Goal: Transaction & Acquisition: Book appointment/travel/reservation

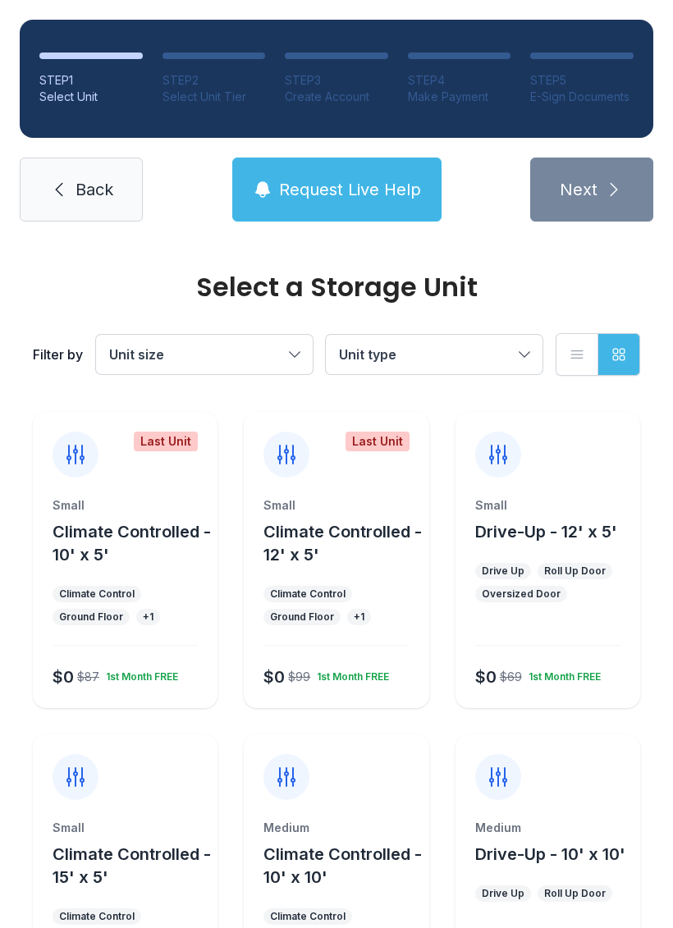
scroll to position [841, 0]
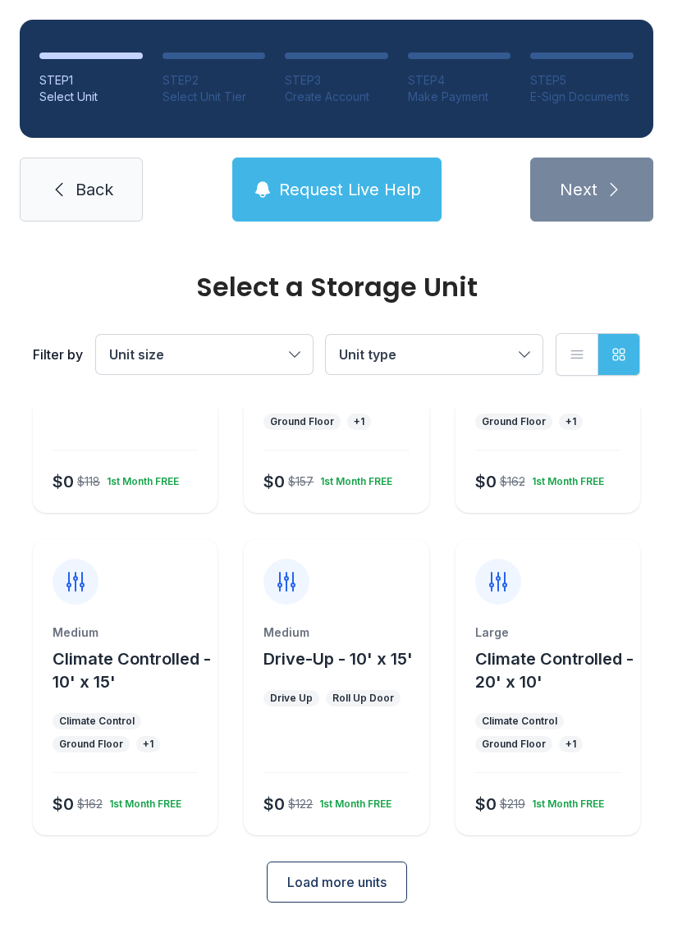
click at [243, 361] on span "Unit size" at bounding box center [196, 355] width 174 height 20
click at [264, 371] on button "Unit size" at bounding box center [204, 354] width 217 height 39
click at [258, 352] on span "Unit size" at bounding box center [196, 355] width 174 height 20
click at [194, 497] on label "Parking" at bounding box center [204, 504] width 177 height 20
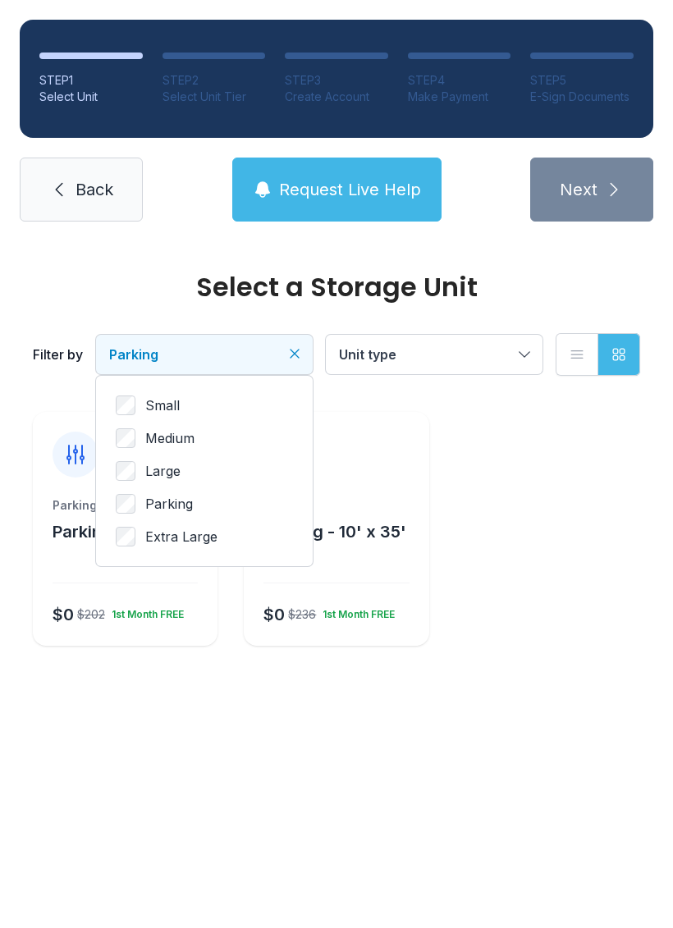
scroll to position [0, 0]
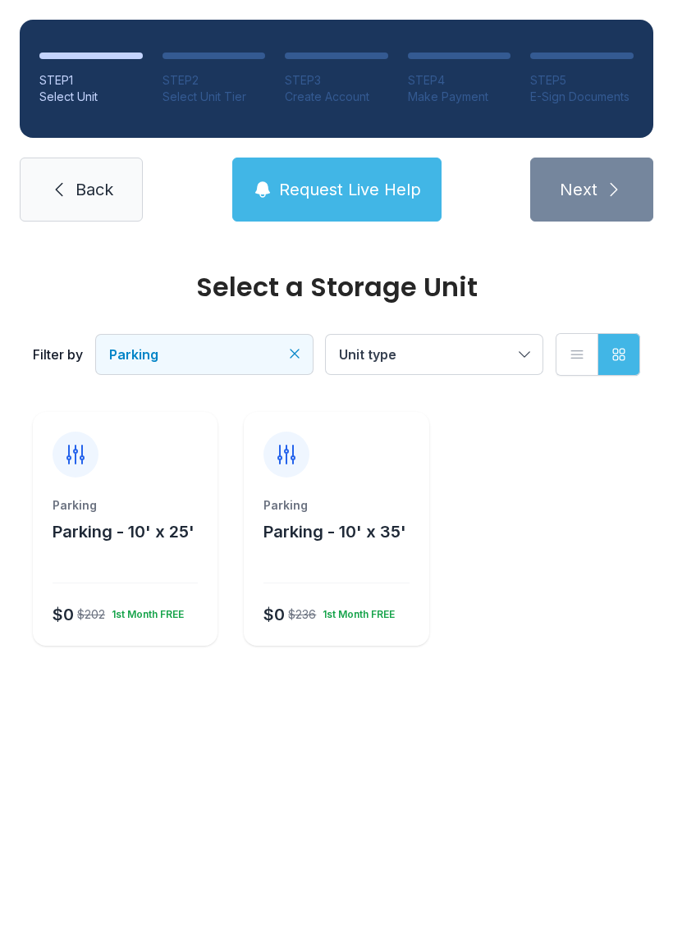
click at [223, 346] on span "Parking" at bounding box center [196, 355] width 174 height 20
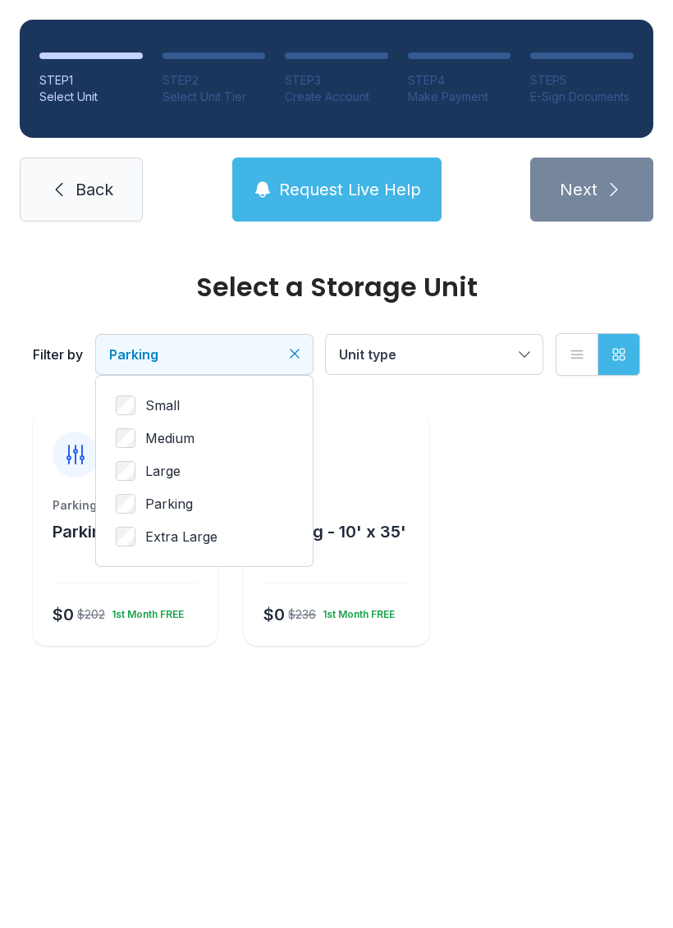
click at [231, 348] on span "Parking" at bounding box center [196, 355] width 174 height 20
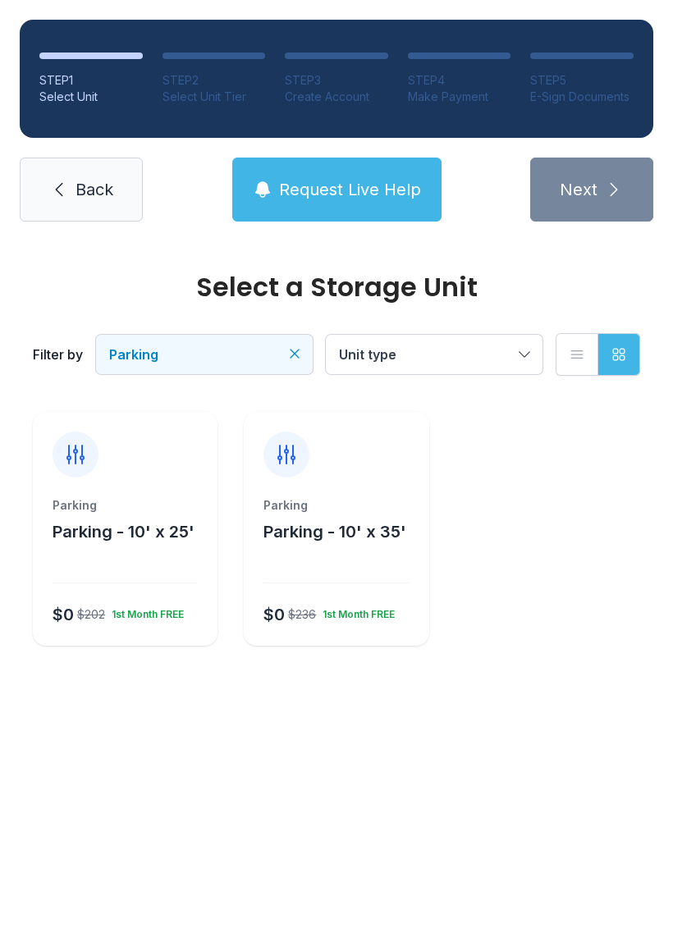
click at [205, 357] on span "Parking" at bounding box center [196, 355] width 174 height 20
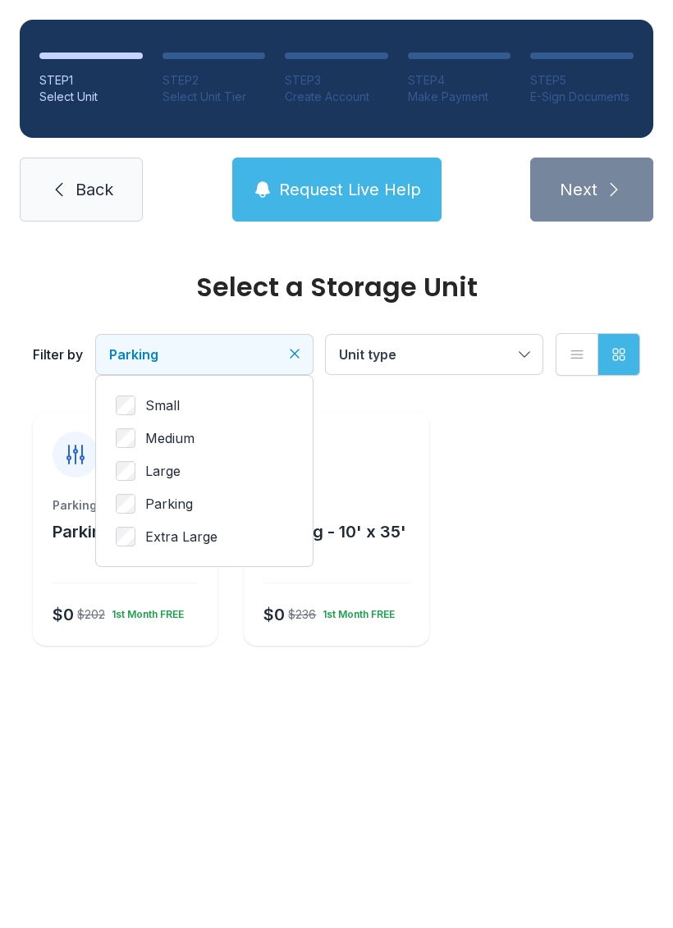
click at [199, 473] on label "Large" at bounding box center [204, 471] width 177 height 20
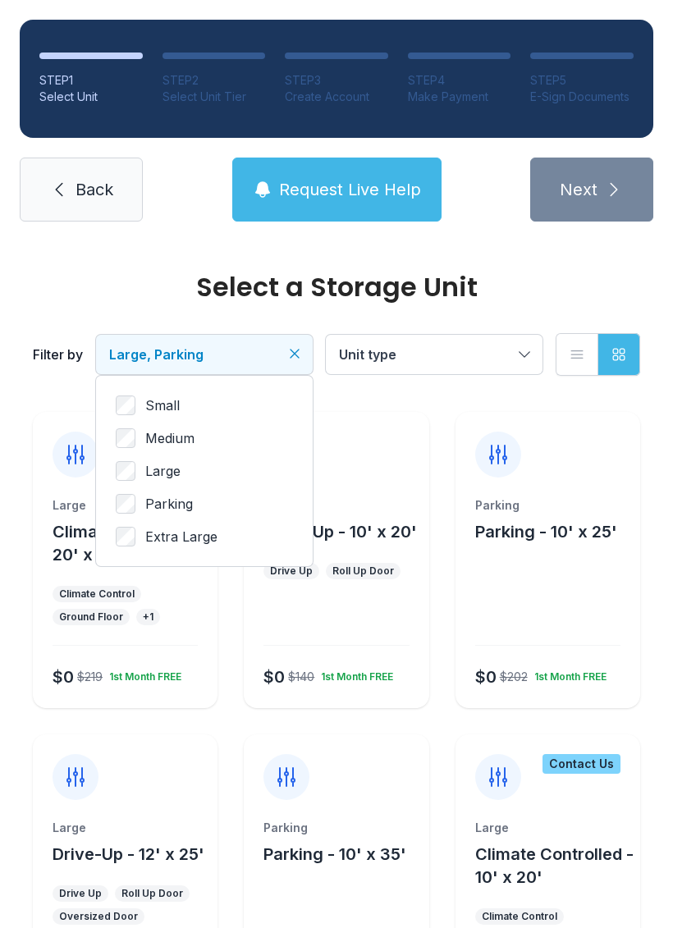
click at [140, 495] on label "Parking" at bounding box center [204, 504] width 177 height 20
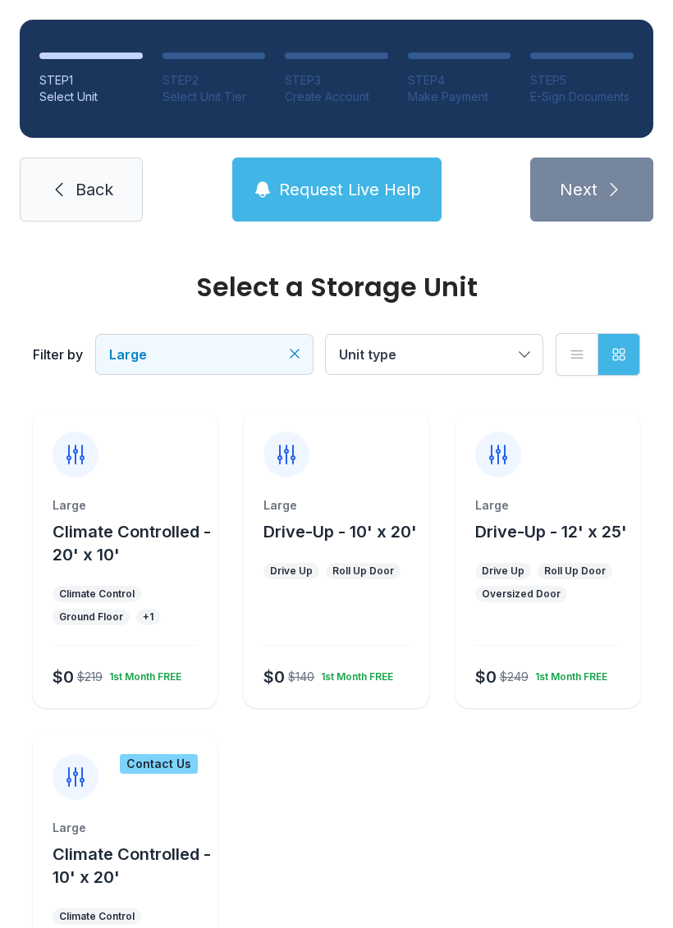
click at [467, 351] on span "Unit type" at bounding box center [426, 355] width 174 height 20
click at [470, 340] on button "Unit type" at bounding box center [434, 354] width 217 height 39
click at [335, 615] on div at bounding box center [336, 622] width 145 height 47
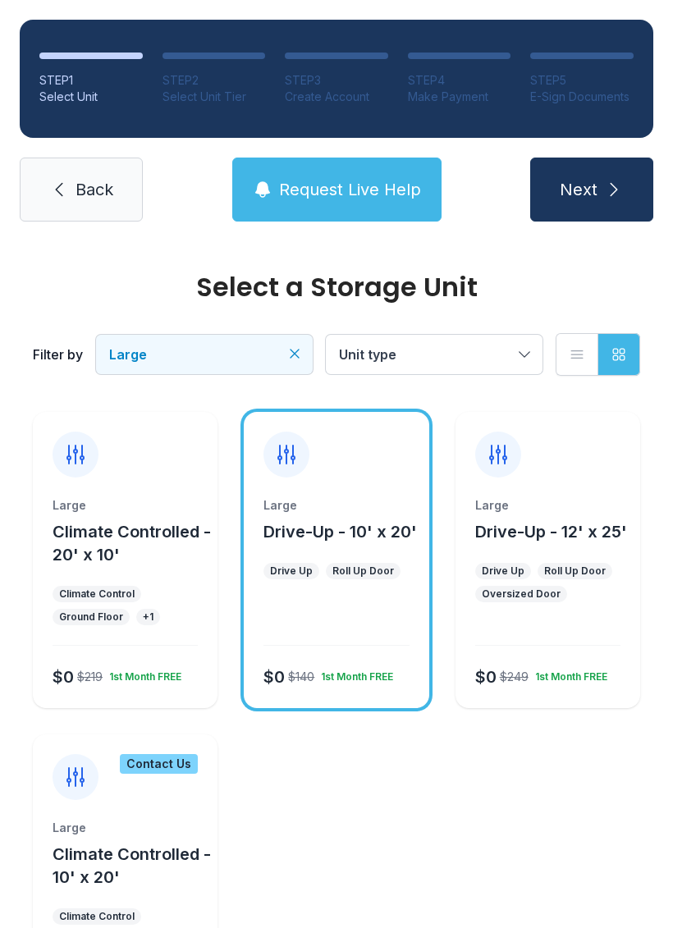
click at [356, 624] on div at bounding box center [336, 622] width 145 height 47
click at [338, 630] on div at bounding box center [336, 622] width 145 height 47
click at [591, 189] on span "Next" at bounding box center [579, 189] width 38 height 23
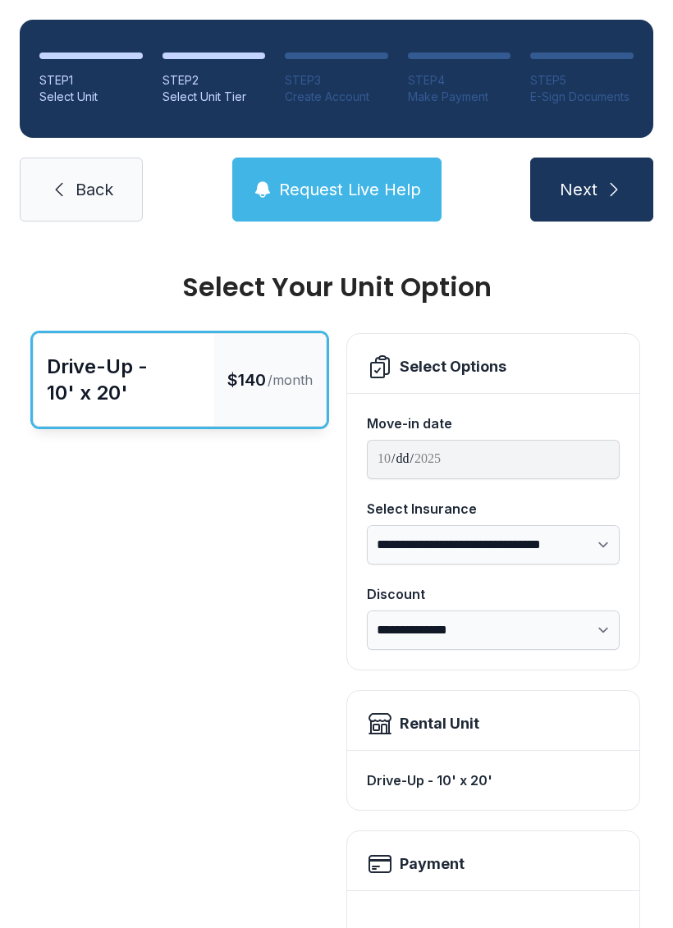
click at [453, 530] on select "**********" at bounding box center [493, 544] width 253 height 39
click at [589, 586] on div "Discount" at bounding box center [493, 594] width 253 height 20
click at [589, 611] on select "**********" at bounding box center [493, 630] width 253 height 39
